Goal: Find specific page/section: Find specific page/section

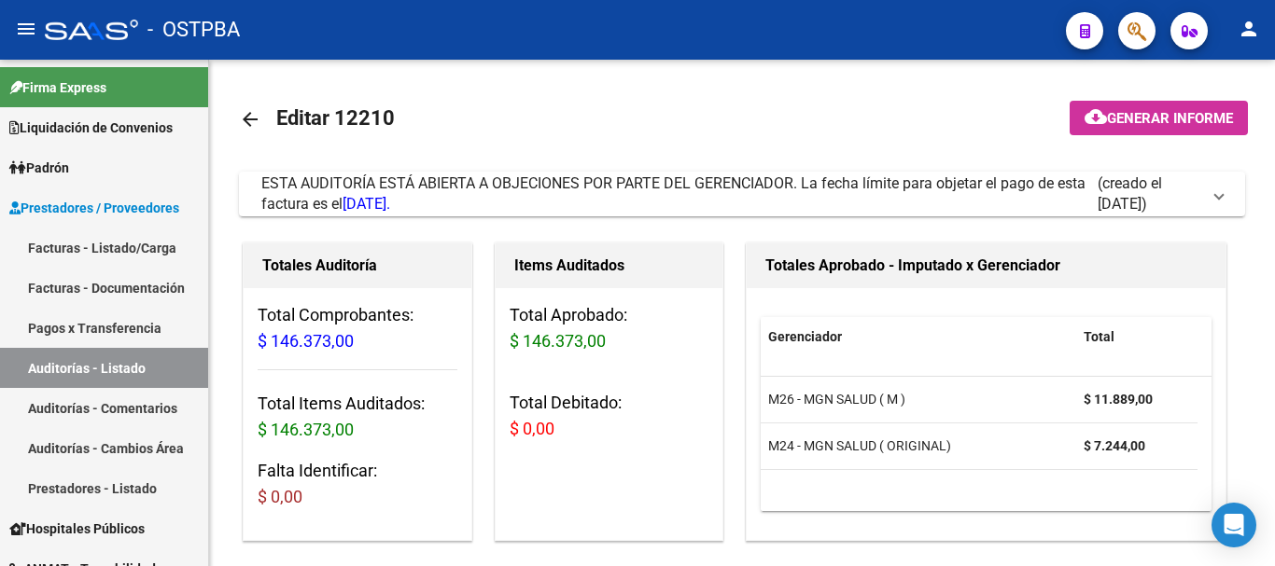
scroll to position [0, 580]
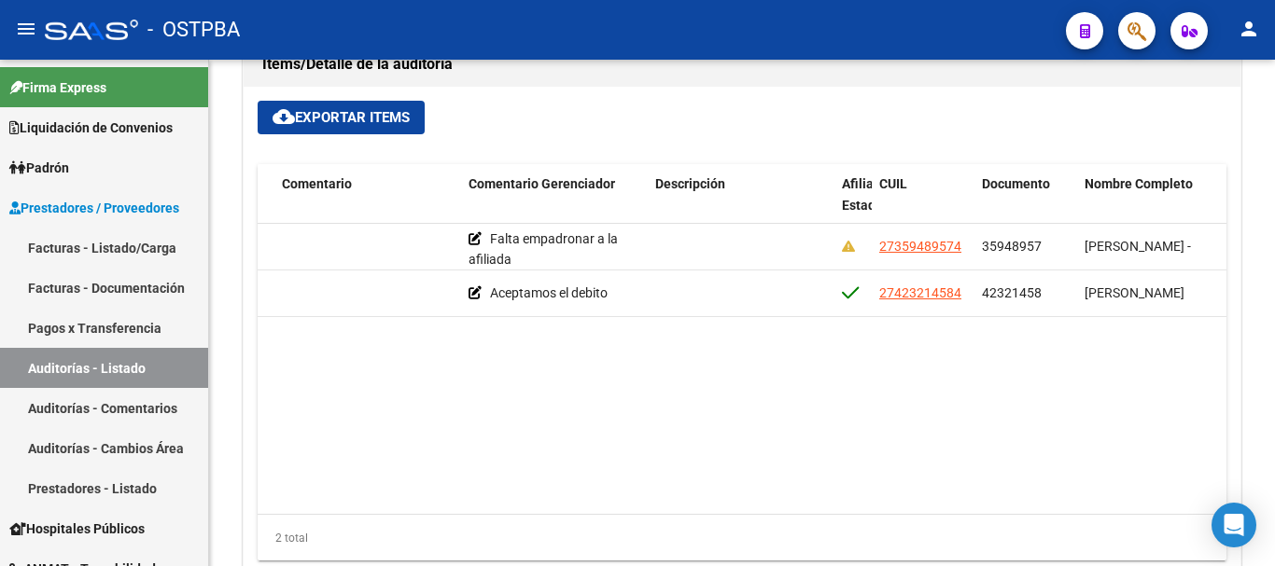
click at [1150, 18] on button "button" at bounding box center [1136, 30] width 37 height 37
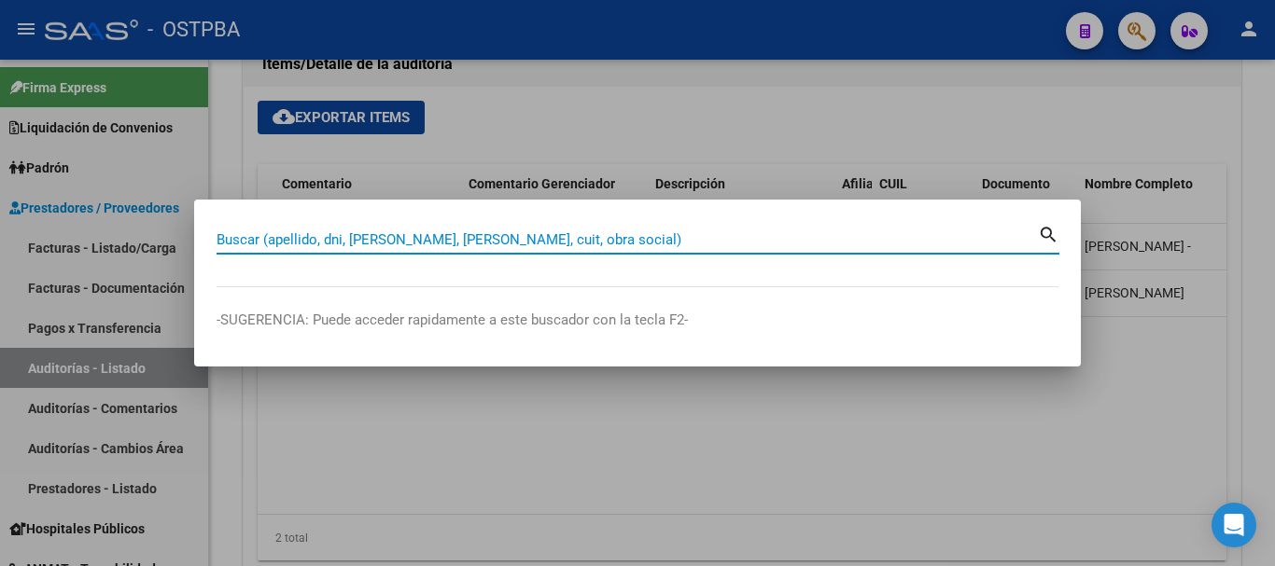
paste input "94971650"
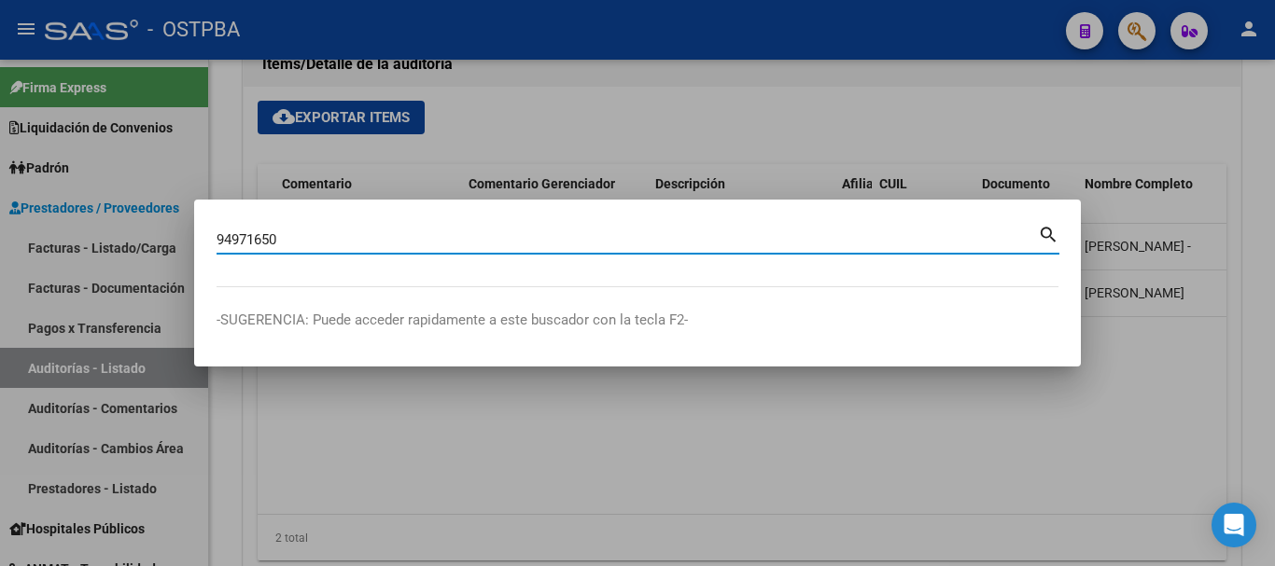
type input "94971650"
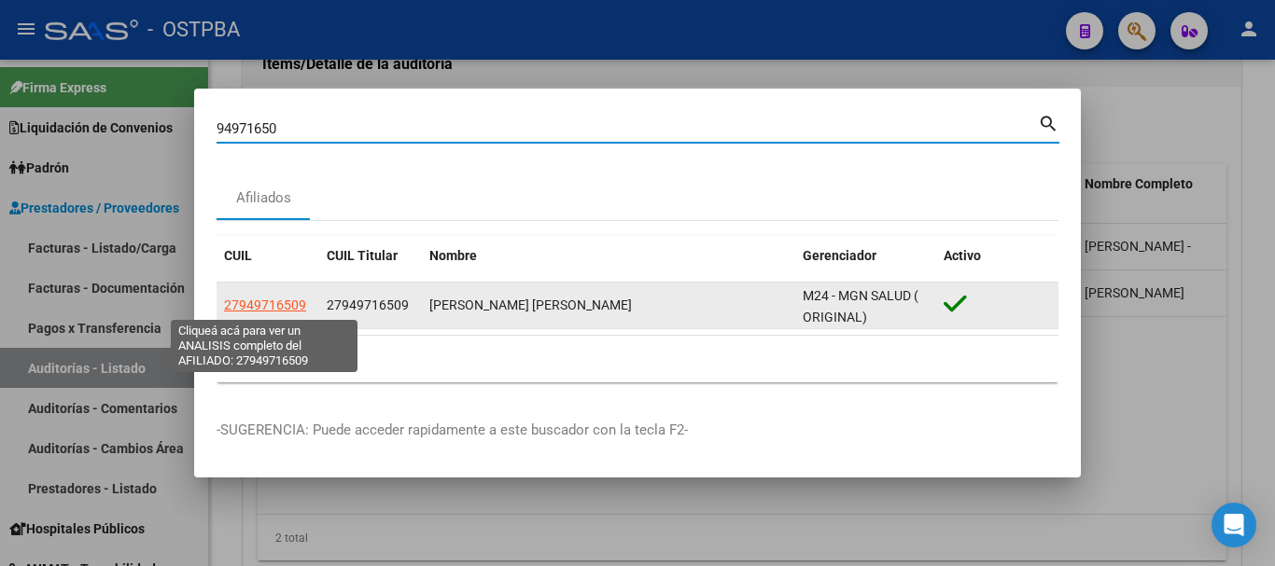
click at [292, 307] on span "27949716509" at bounding box center [265, 305] width 82 height 15
type textarea "27949716509"
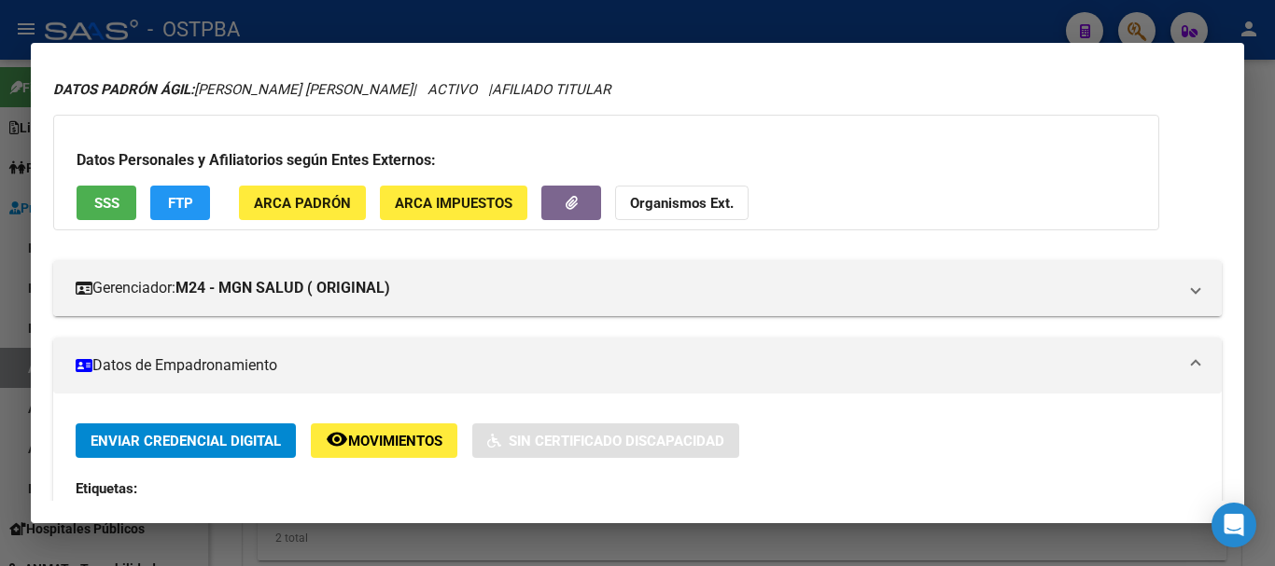
scroll to position [0, 0]
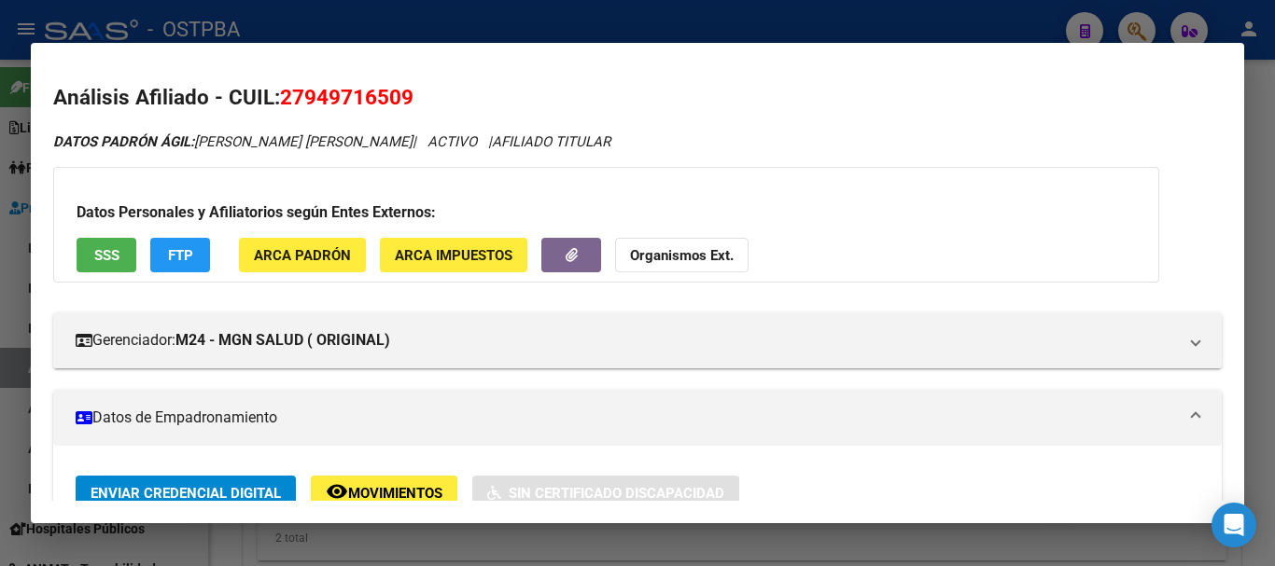
click at [401, 20] on div at bounding box center [637, 283] width 1275 height 566
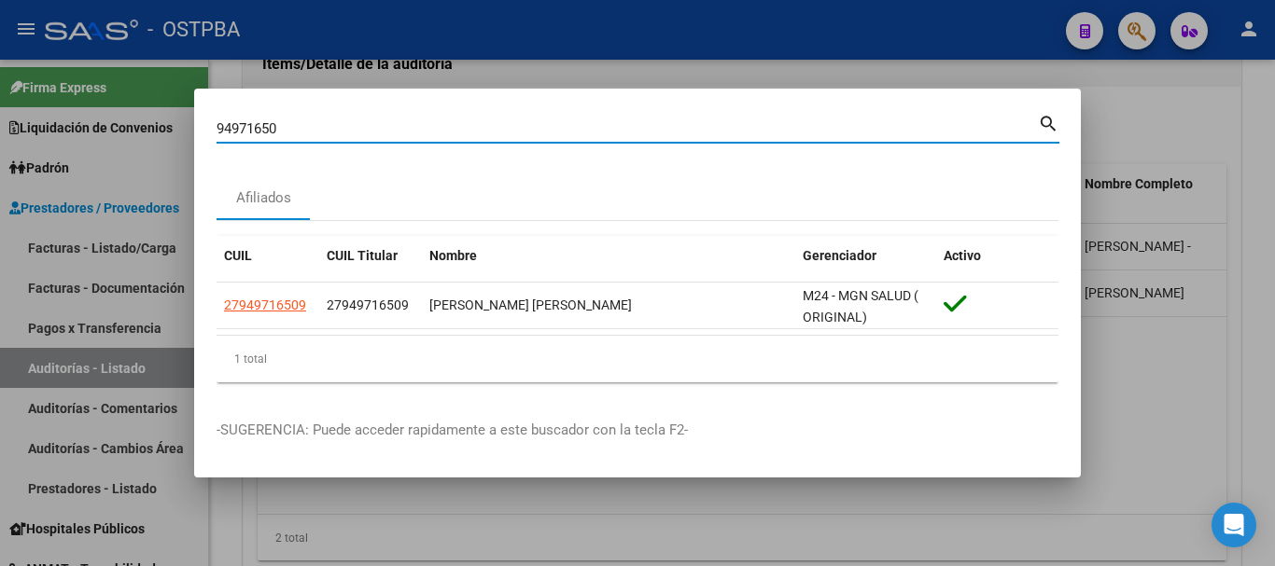
click at [409, 136] on input "94971650" at bounding box center [626, 128] width 821 height 17
paste input "27949716509"
type input "27949716509"
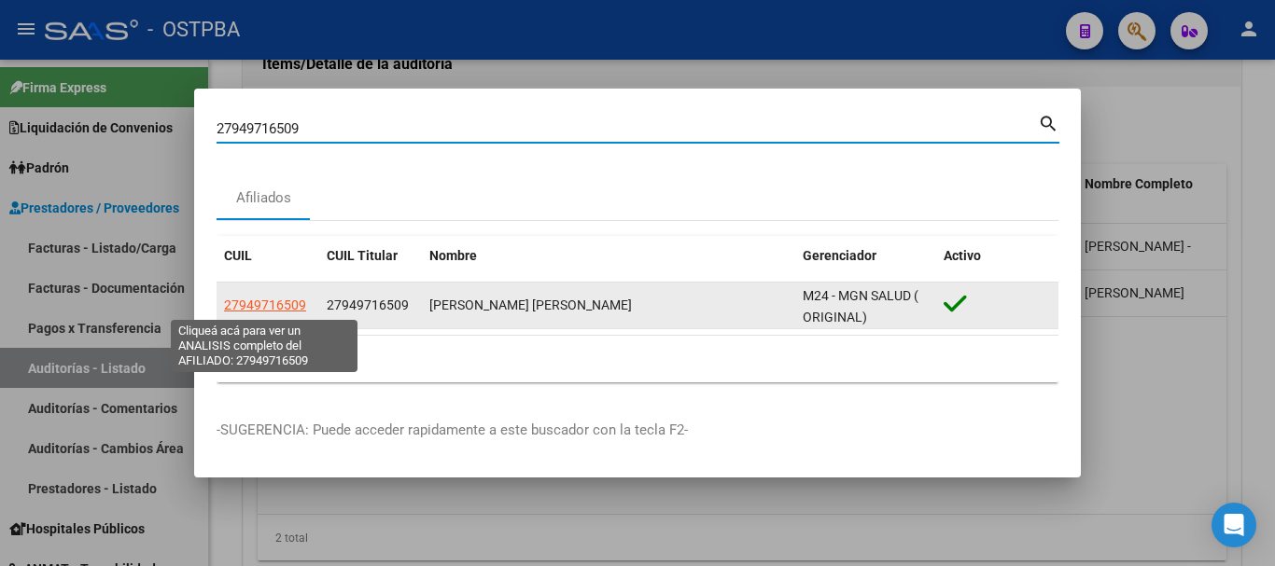
click at [252, 307] on span "27949716509" at bounding box center [265, 305] width 82 height 15
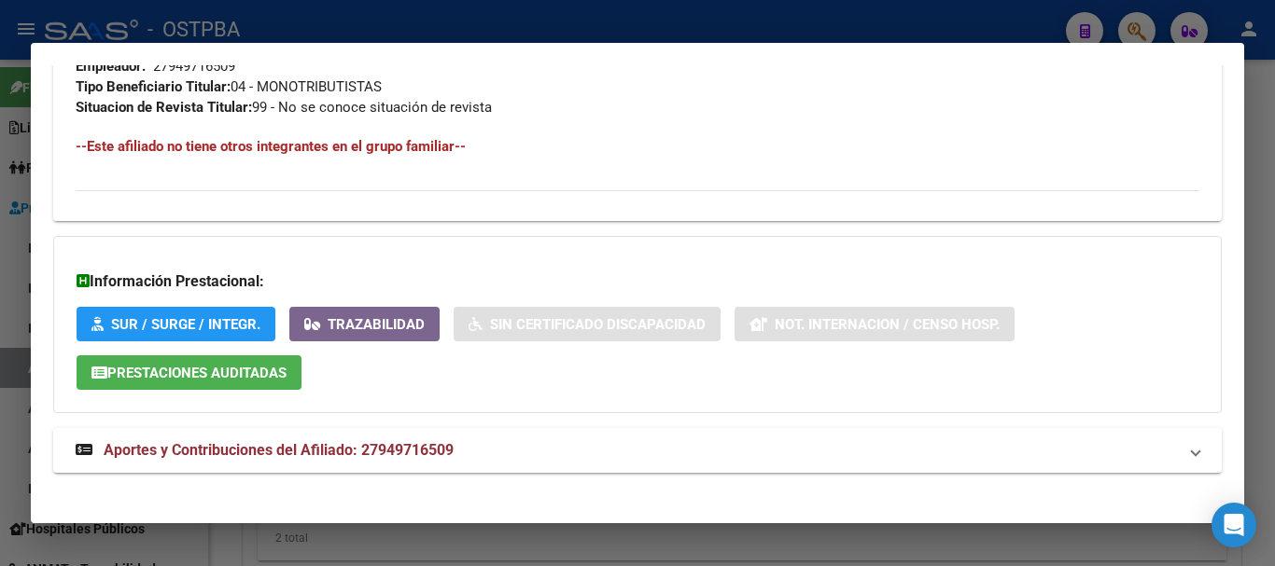
scroll to position [990, 0]
